Goal: Information Seeking & Learning: Learn about a topic

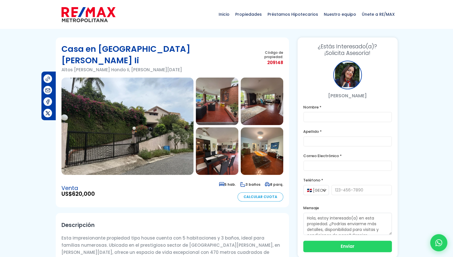
click at [147, 92] on img at bounding box center [127, 125] width 132 height 97
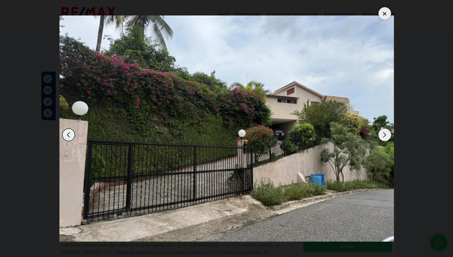
click at [382, 132] on div "Next slide" at bounding box center [385, 134] width 13 height 13
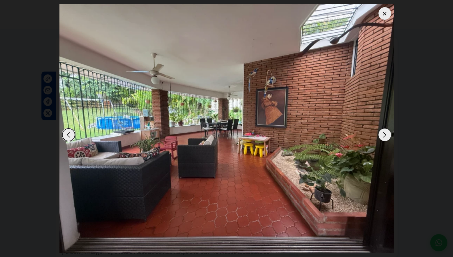
click at [382, 132] on div "Next slide" at bounding box center [385, 134] width 13 height 13
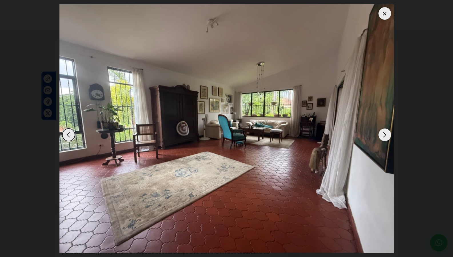
click at [382, 132] on div "Next slide" at bounding box center [385, 134] width 13 height 13
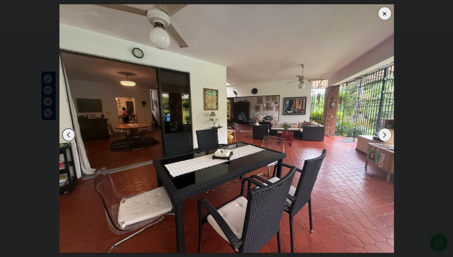
click at [382, 132] on div "Next slide" at bounding box center [385, 134] width 13 height 13
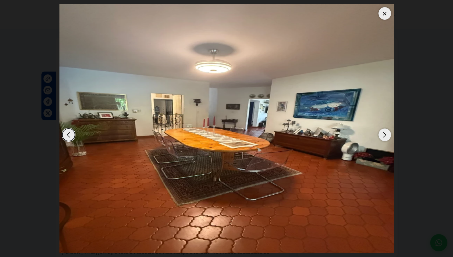
click at [382, 132] on div "Next slide" at bounding box center [385, 134] width 13 height 13
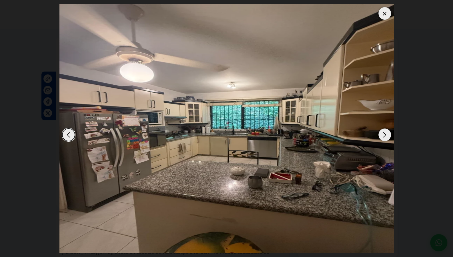
click at [382, 132] on div "Next slide" at bounding box center [385, 134] width 13 height 13
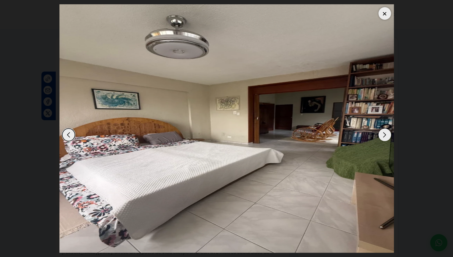
click at [382, 132] on div "Next slide" at bounding box center [385, 134] width 13 height 13
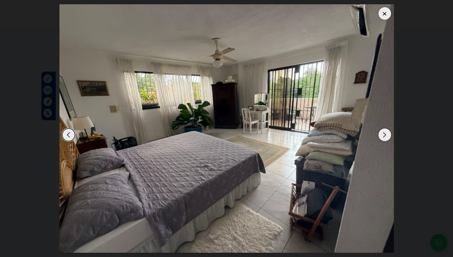
click at [382, 132] on div "Next slide" at bounding box center [385, 134] width 13 height 13
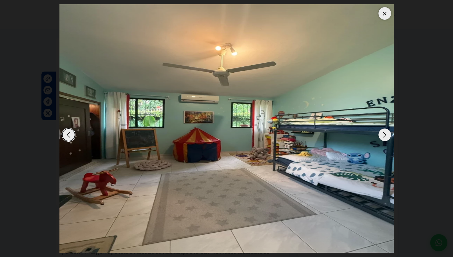
click at [382, 132] on div "Next slide" at bounding box center [385, 134] width 13 height 13
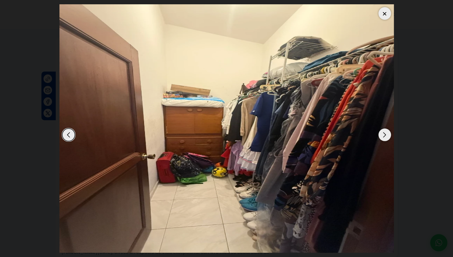
click at [382, 132] on div "Next slide" at bounding box center [385, 134] width 13 height 13
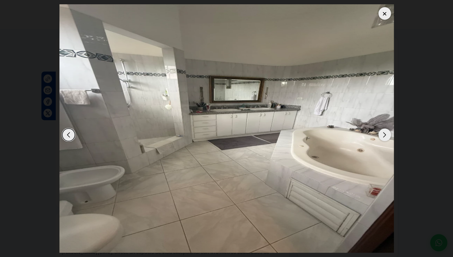
click at [382, 132] on div "Next slide" at bounding box center [385, 134] width 13 height 13
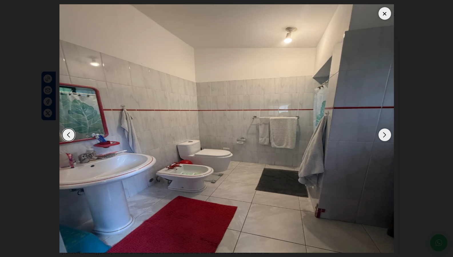
click at [382, 132] on div "Next slide" at bounding box center [385, 134] width 13 height 13
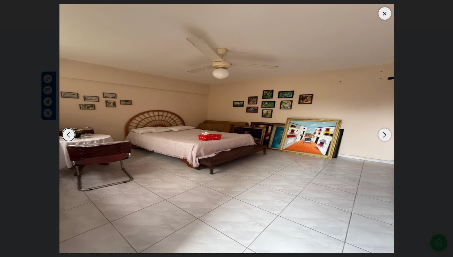
click at [382, 132] on div "Next slide" at bounding box center [385, 134] width 13 height 13
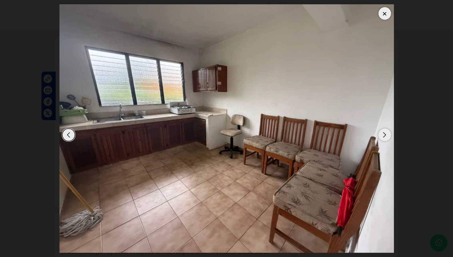
click at [382, 132] on div "Next slide" at bounding box center [385, 134] width 13 height 13
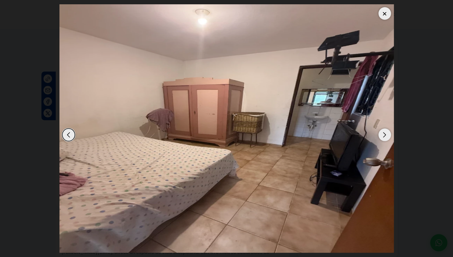
click at [382, 132] on div "Next slide" at bounding box center [385, 134] width 13 height 13
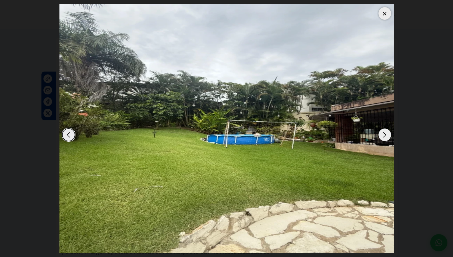
click at [382, 132] on div "Next slide" at bounding box center [385, 134] width 13 height 13
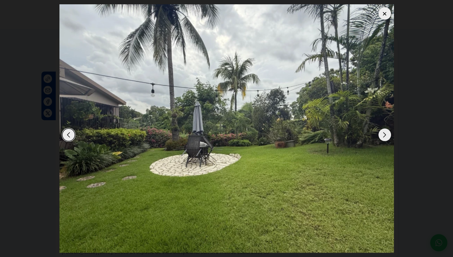
click at [382, 132] on div "Next slide" at bounding box center [385, 134] width 13 height 13
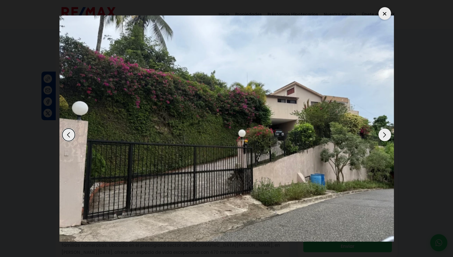
click at [382, 132] on div "Next slide" at bounding box center [385, 134] width 13 height 13
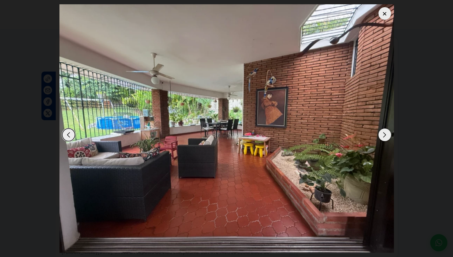
click at [389, 136] on div "Next slide" at bounding box center [385, 134] width 13 height 13
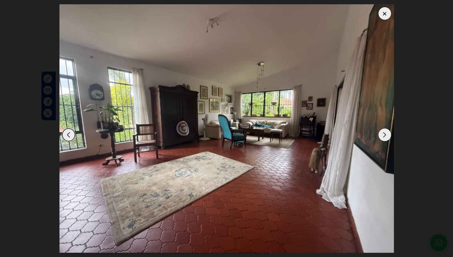
click at [389, 136] on div "Next slide" at bounding box center [385, 134] width 13 height 13
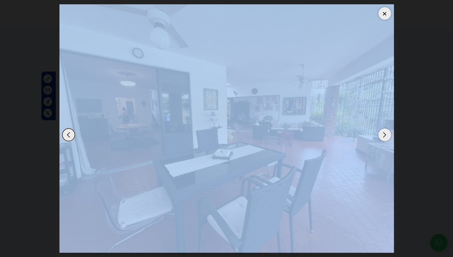
click at [389, 136] on div "Next slide" at bounding box center [385, 134] width 13 height 13
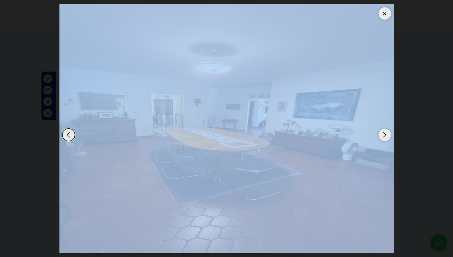
click at [383, 15] on div at bounding box center [385, 13] width 13 height 13
